Goal: Navigation & Orientation: Find specific page/section

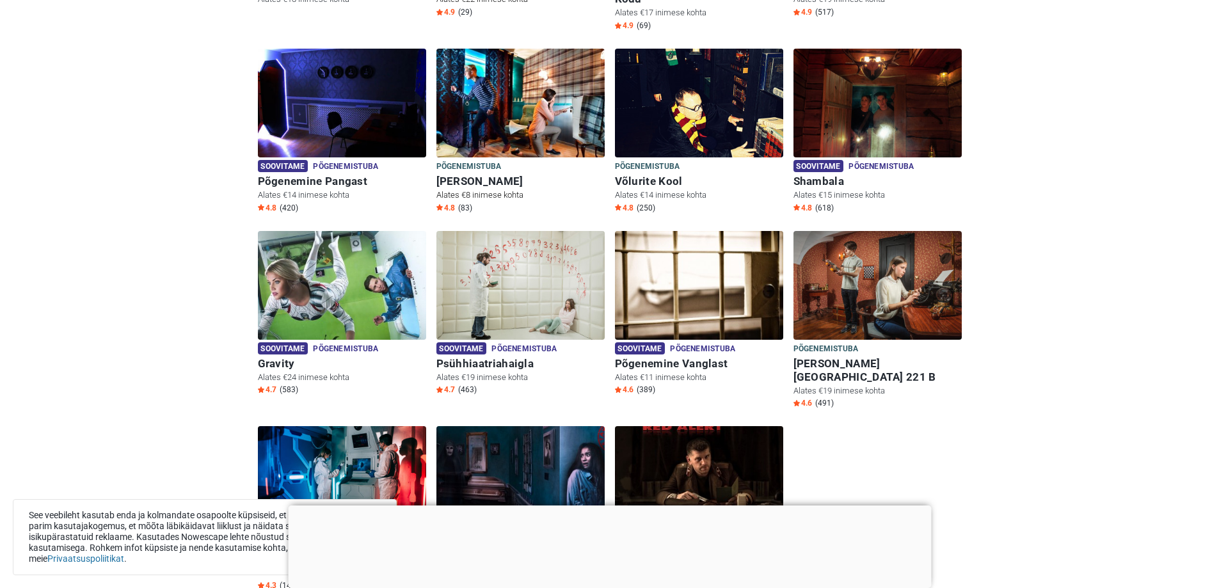
scroll to position [576, 0]
drag, startPoint x: 666, startPoint y: 273, endPoint x: 712, endPoint y: 280, distance: 46.0
click at [712, 280] on img at bounding box center [699, 284] width 168 height 109
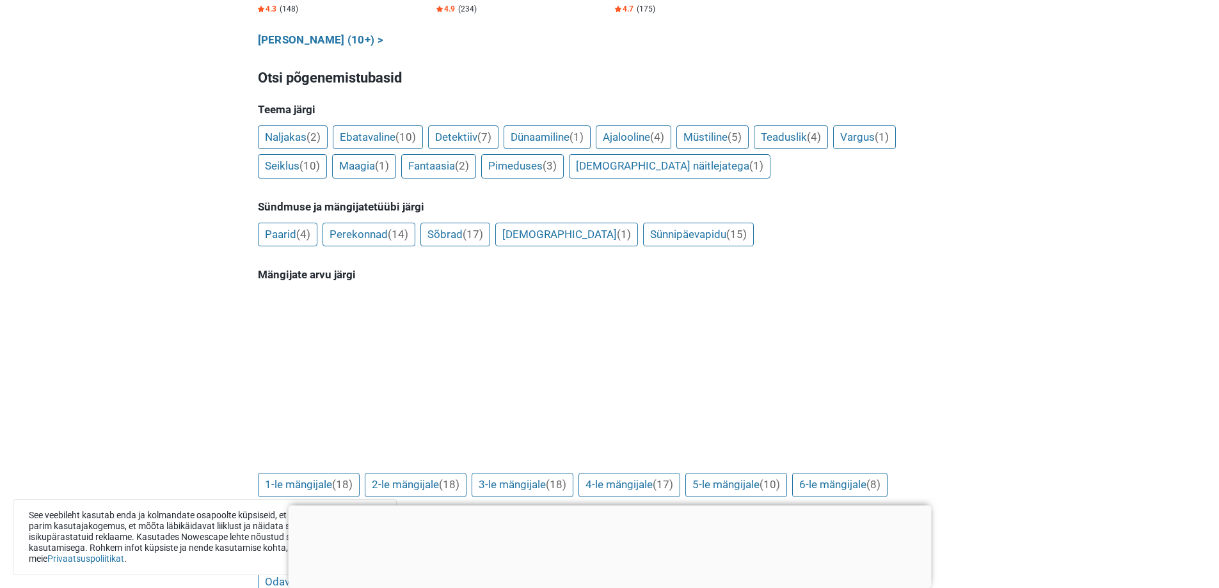
scroll to position [1151, 0]
click at [296, 126] on link "Naljakas (2)" at bounding box center [293, 138] width 70 height 24
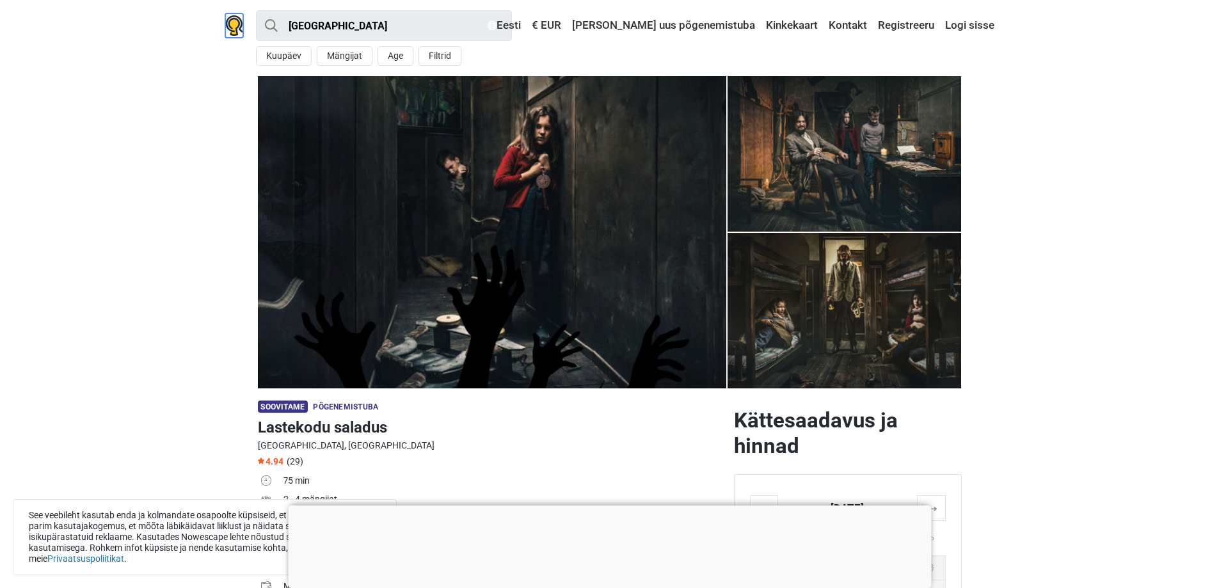
click at [239, 36] on link at bounding box center [234, 25] width 18 height 24
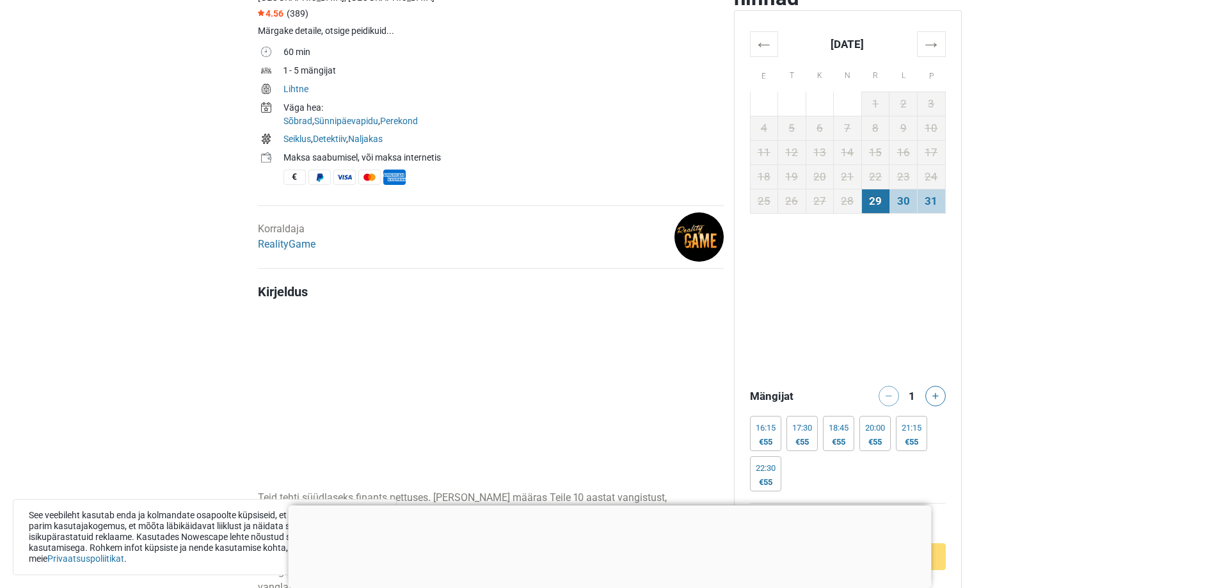
scroll to position [512, 0]
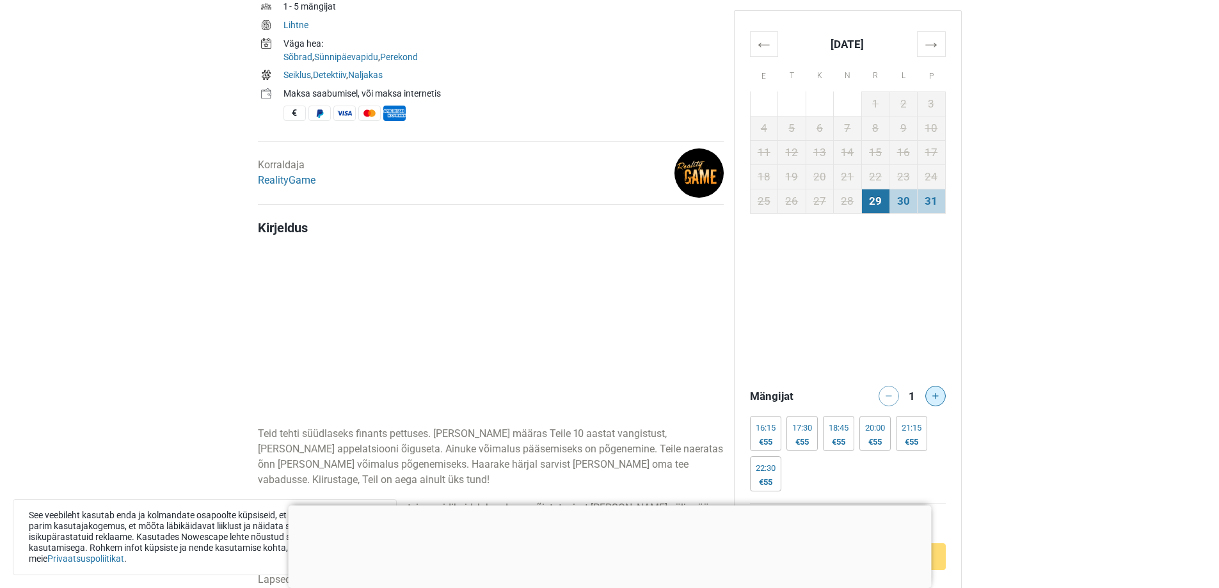
click at [932, 405] on button at bounding box center [935, 396] width 20 height 20
click at [931, 396] on button at bounding box center [935, 396] width 20 height 20
click at [888, 401] on button at bounding box center [889, 396] width 20 height 20
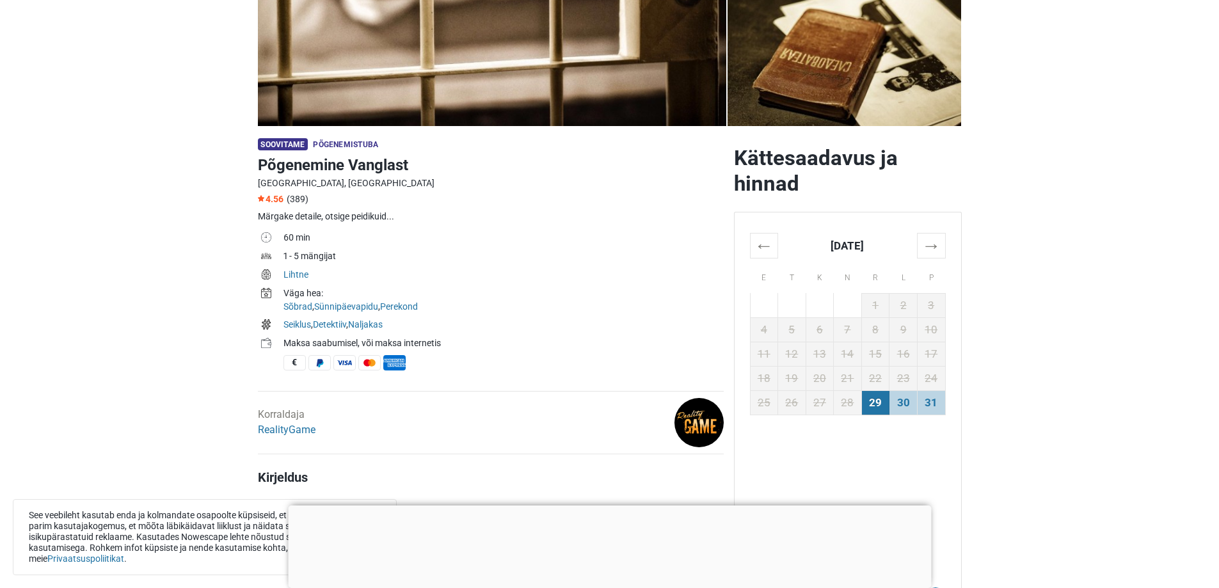
scroll to position [320, 0]
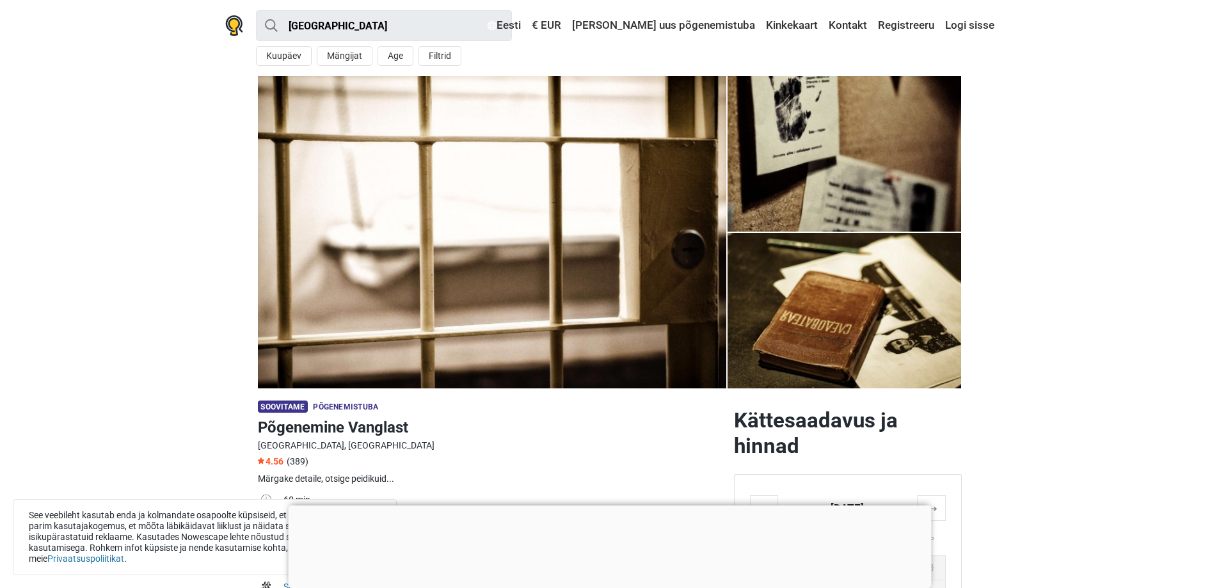
click at [138, 323] on section "1 2 3 4 5" at bounding box center [609, 232] width 1219 height 312
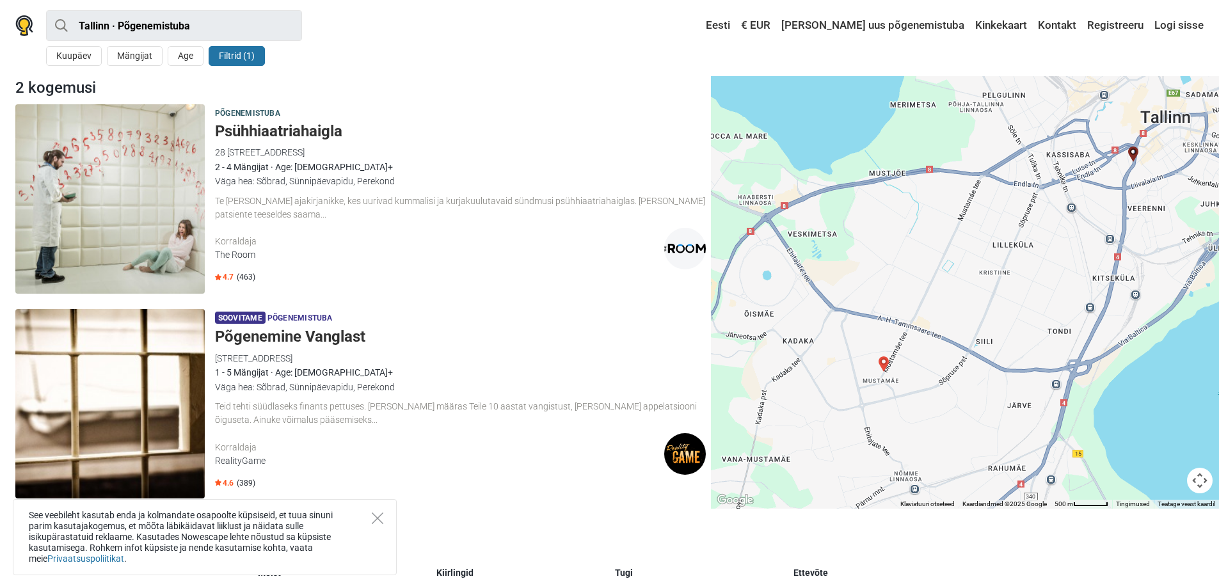
drag, startPoint x: 791, startPoint y: 349, endPoint x: 836, endPoint y: 367, distance: 48.3
click at [836, 367] on div at bounding box center [965, 253] width 508 height 512
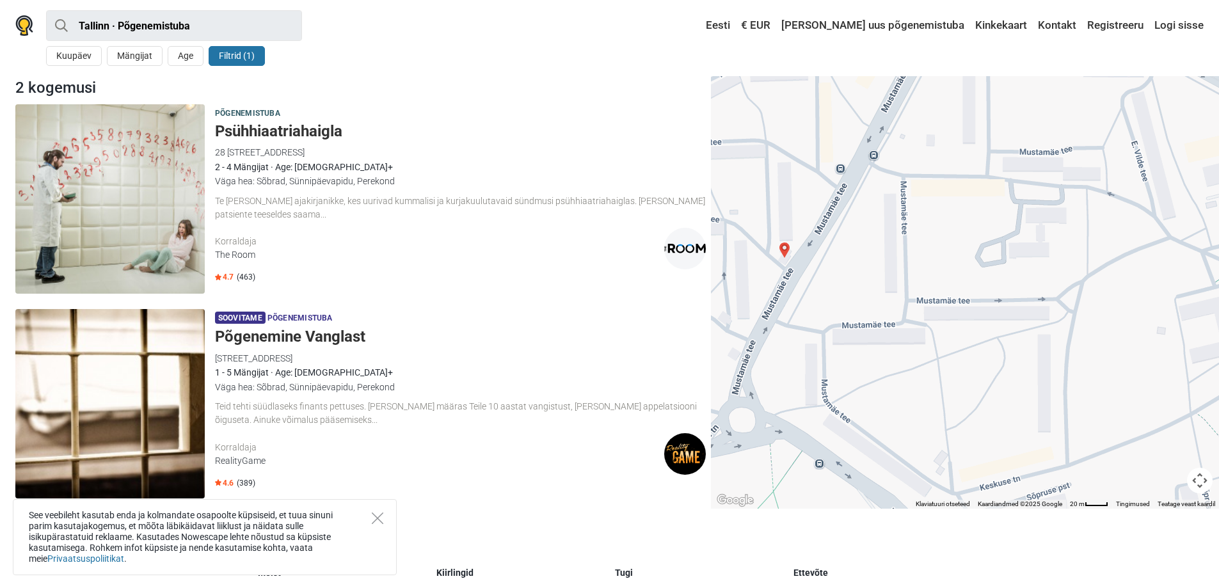
click at [790, 270] on div at bounding box center [965, 253] width 508 height 512
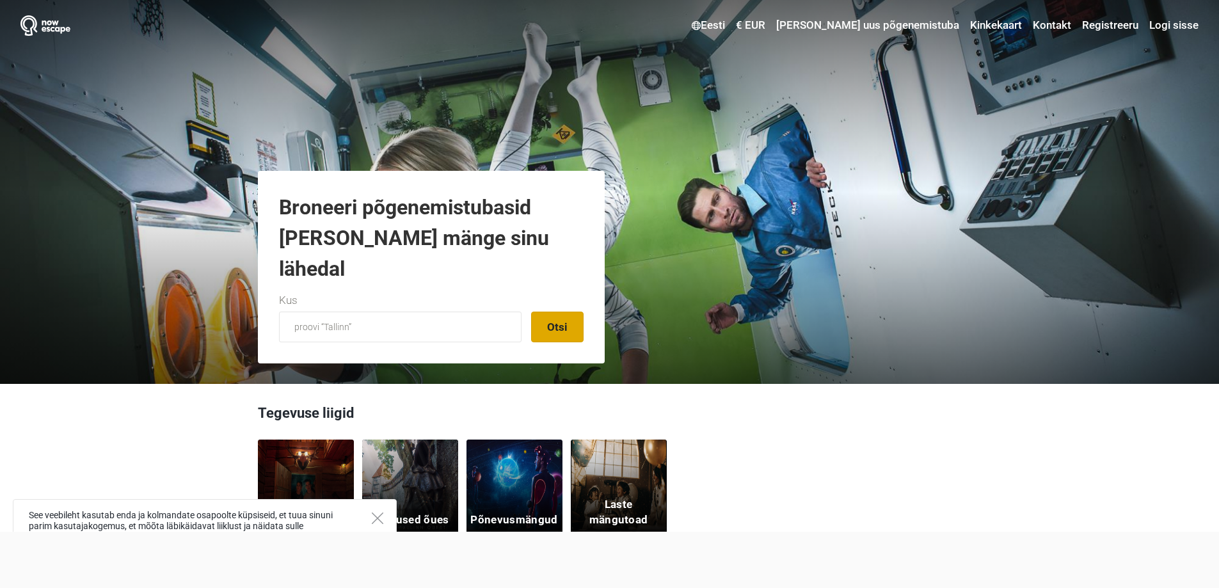
click at [555, 326] on button "Otsi" at bounding box center [557, 327] width 52 height 31
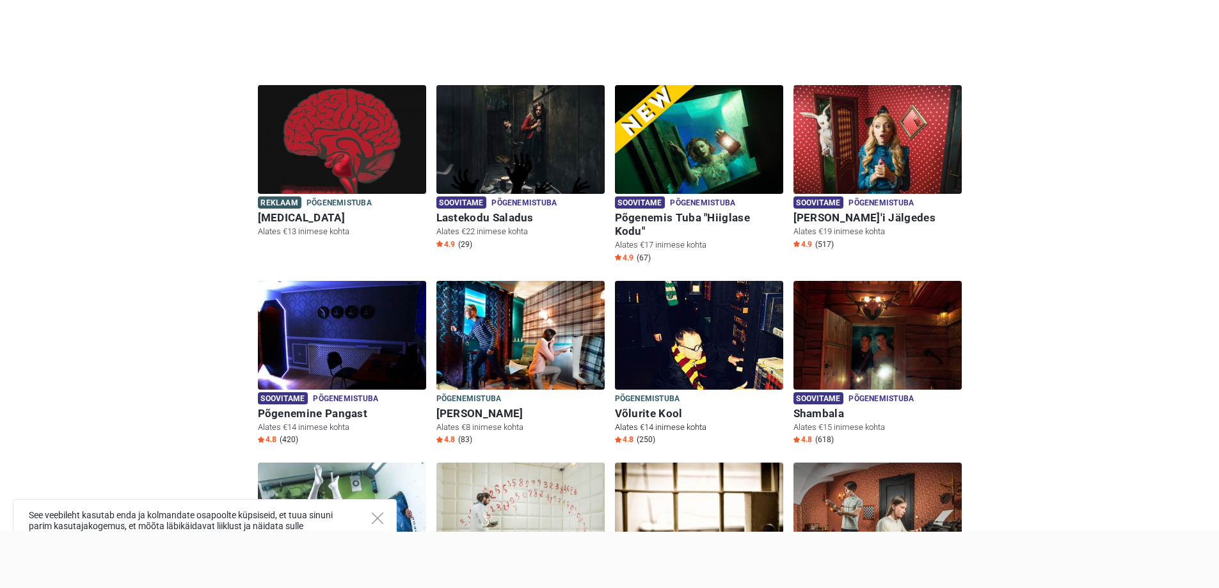
scroll to position [704, 0]
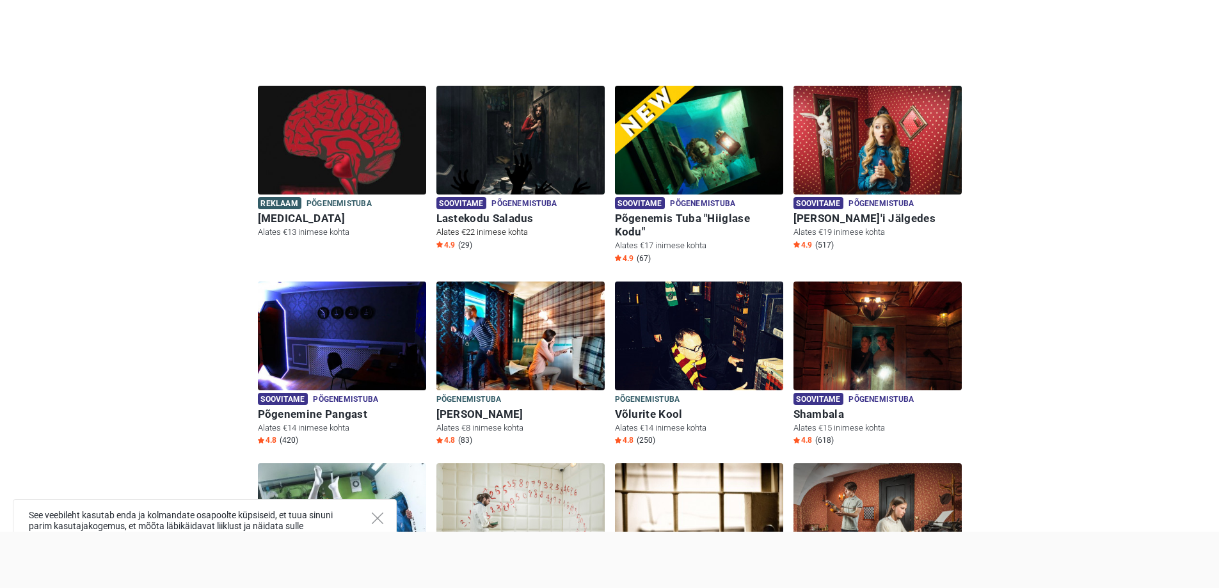
click at [495, 124] on img at bounding box center [520, 148] width 168 height 125
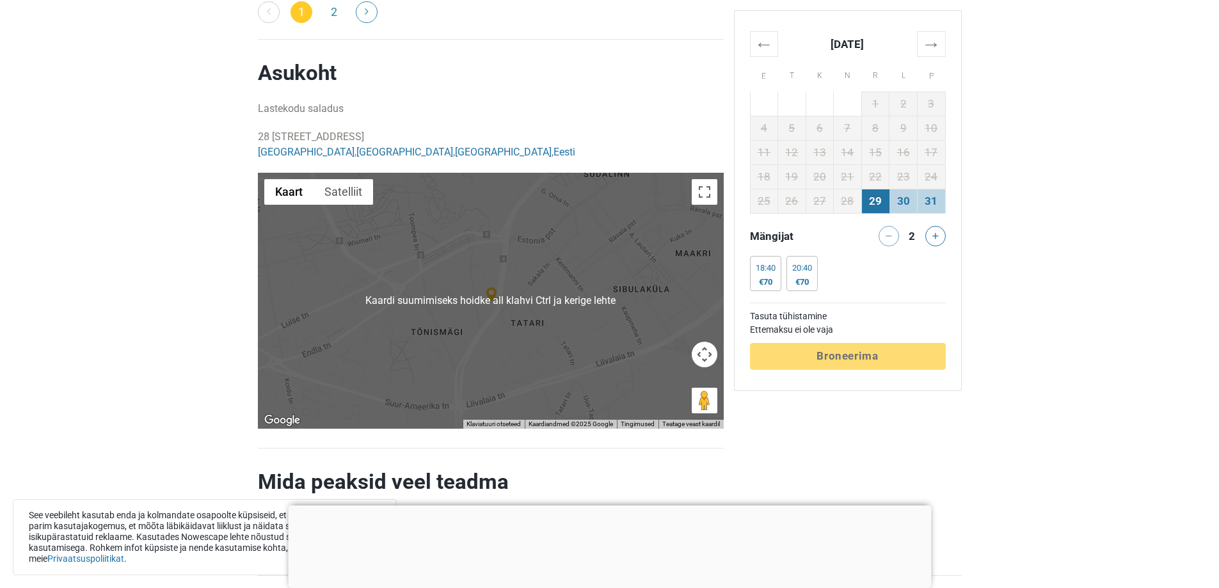
scroll to position [2624, 0]
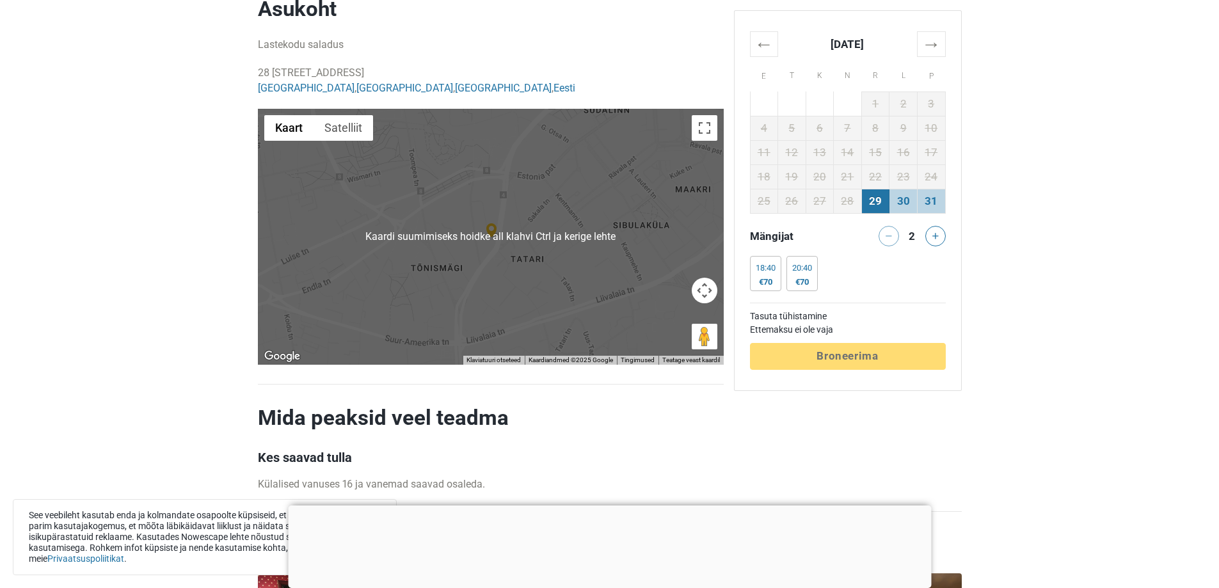
click at [497, 223] on img at bounding box center [493, 230] width 15 height 15
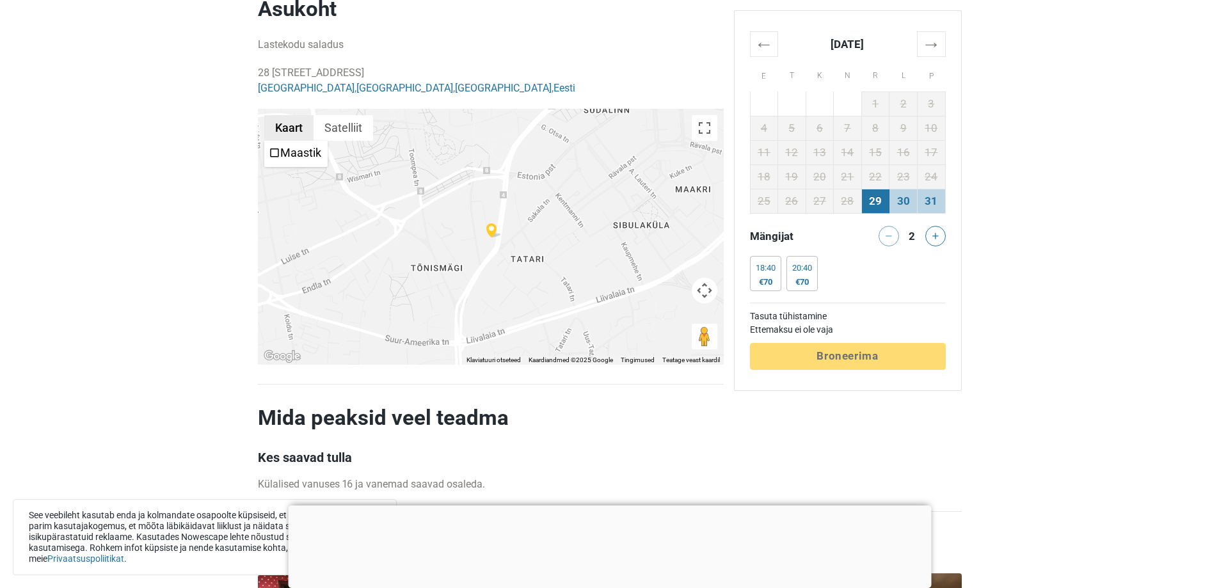
click at [292, 115] on button "Kaart" at bounding box center [288, 128] width 49 height 26
click at [279, 147] on span "Maastik" at bounding box center [275, 153] width 12 height 12
click at [713, 324] on button "Tänavavaate avamiseks lohistage abimees kaardile" at bounding box center [705, 337] width 26 height 26
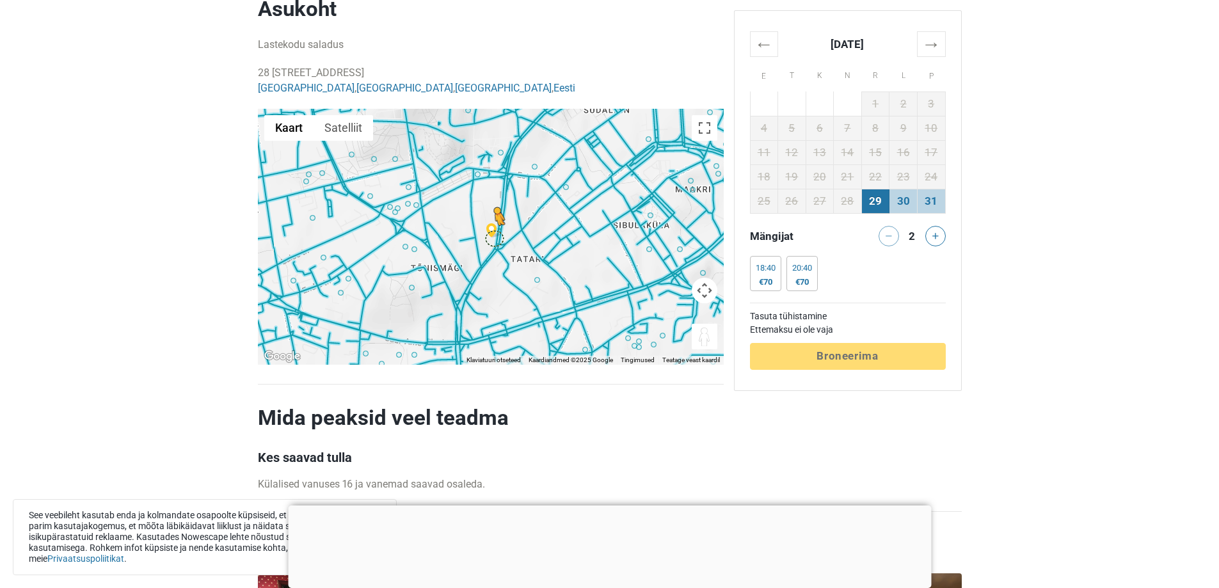
drag, startPoint x: 707, startPoint y: 320, endPoint x: 493, endPoint y: 225, distance: 233.5
click at [493, 225] on div "Klaviatuuriga lohistamise aktiveerimiseks vajutage klahve Alt + Enter. Kui klav…" at bounding box center [491, 237] width 466 height 256
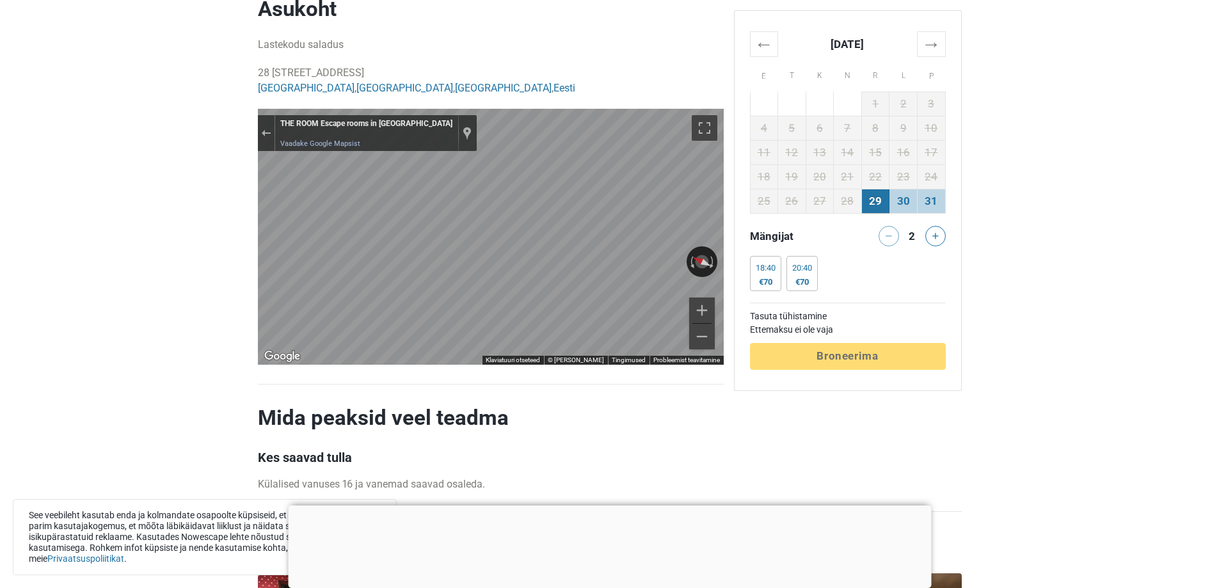
click at [512, 134] on div "← Liiguta vasakule → Liiguta paremale ↑ Liiguta üles ↓ Liiguta alla + Suumi sis…" at bounding box center [491, 237] width 466 height 256
drag, startPoint x: 642, startPoint y: 240, endPoint x: 255, endPoint y: 275, distance: 388.1
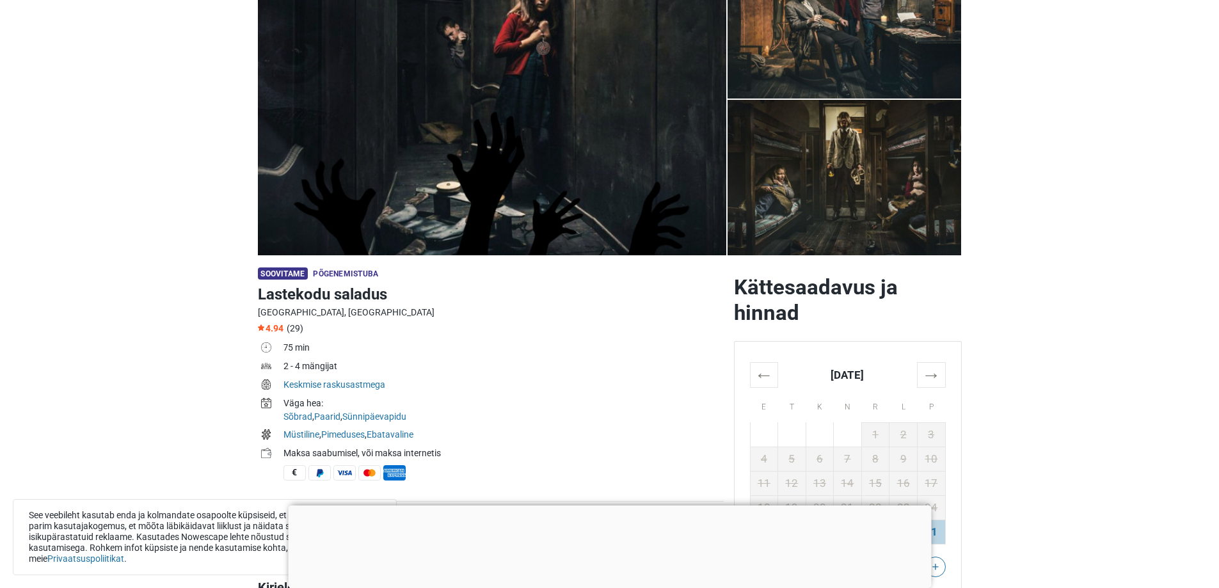
scroll to position [0, 0]
